Goal: Find specific page/section: Find specific page/section

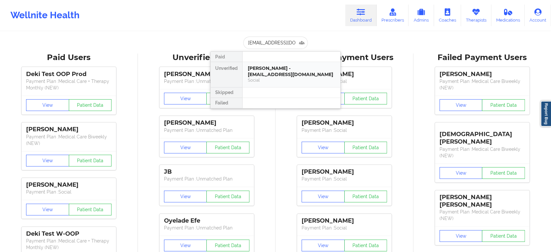
click at [279, 71] on div "[PERSON_NAME] - [EMAIL_ADDRESS][DOMAIN_NAME]" at bounding box center [291, 71] width 87 height 12
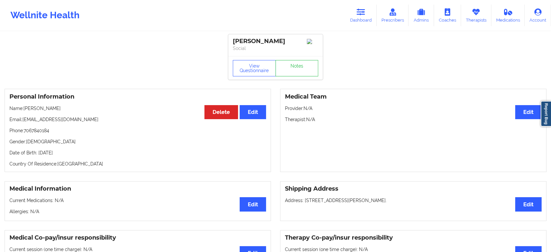
click at [42, 134] on p "Phone: [PHONE_NUMBER]" at bounding box center [137, 130] width 257 height 7
copy p "7067840184"
click at [81, 122] on div "Personal Information Edit Delete Name: [PERSON_NAME] Email: [EMAIL_ADDRESS][DOM…" at bounding box center [138, 130] width 266 height 83
drag, startPoint x: 83, startPoint y: 115, endPoint x: 24, endPoint y: 114, distance: 59.0
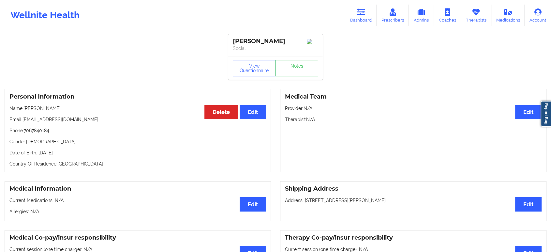
click at [24, 112] on p "Name: [PERSON_NAME]" at bounding box center [137, 108] width 257 height 7
copy p "[PERSON_NAME]"
click at [363, 10] on icon at bounding box center [361, 11] width 8 height 7
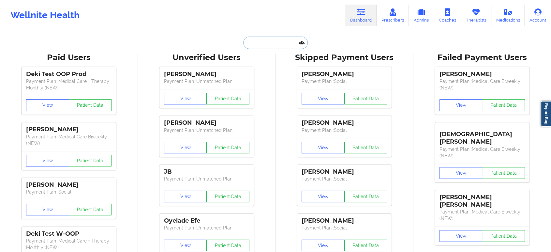
click at [277, 40] on input "text" at bounding box center [275, 43] width 65 height 12
paste input "[EMAIL_ADDRESS][DOMAIN_NAME]"
type input "[EMAIL_ADDRESS][DOMAIN_NAME]"
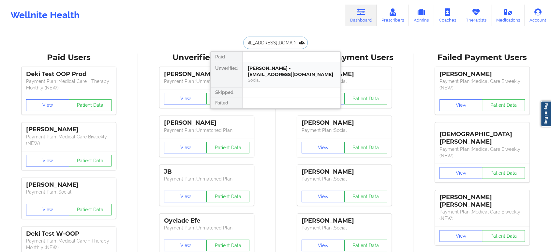
click at [284, 70] on div "[PERSON_NAME] - [EMAIL_ADDRESS][DOMAIN_NAME]" at bounding box center [291, 71] width 87 height 12
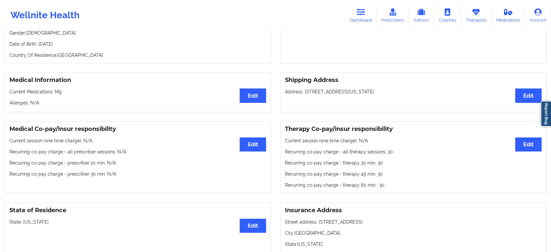
scroll to position [145, 0]
